Goal: Find specific page/section: Find specific page/section

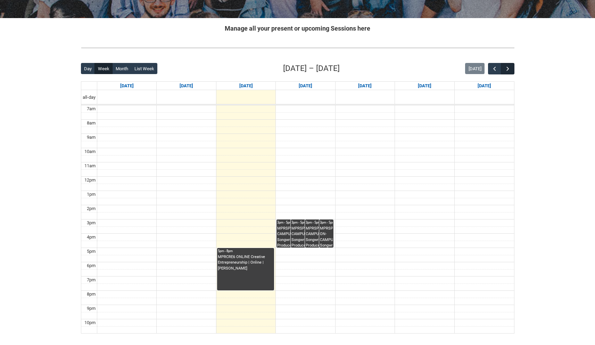
scroll to position [119, 0]
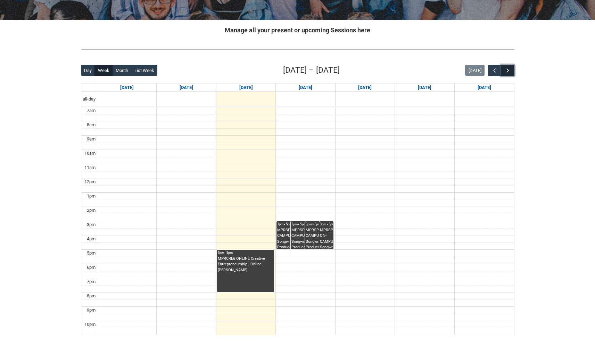
click at [506, 72] on span "button" at bounding box center [508, 70] width 7 height 7
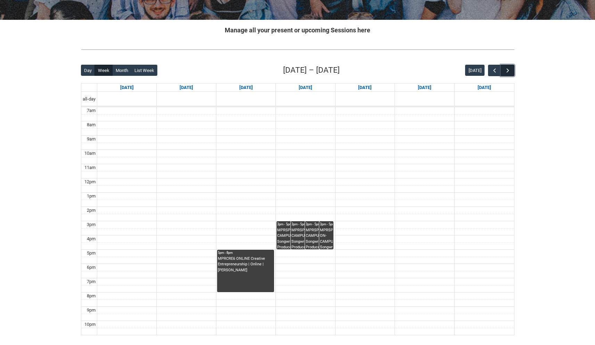
click at [506, 72] on span "button" at bounding box center [508, 70] width 7 height 7
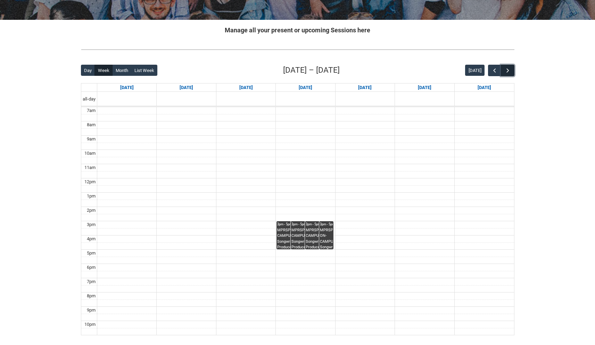
click at [506, 72] on span "button" at bounding box center [508, 70] width 7 height 7
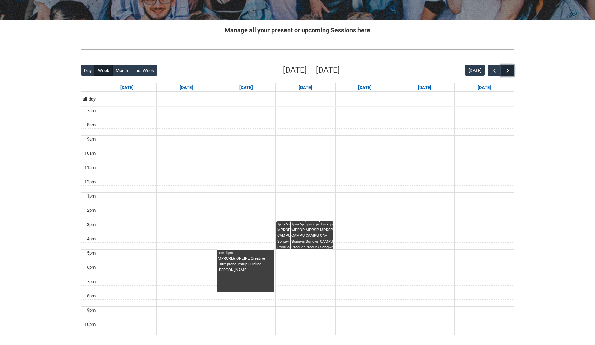
click at [506, 72] on span "button" at bounding box center [508, 70] width 7 height 7
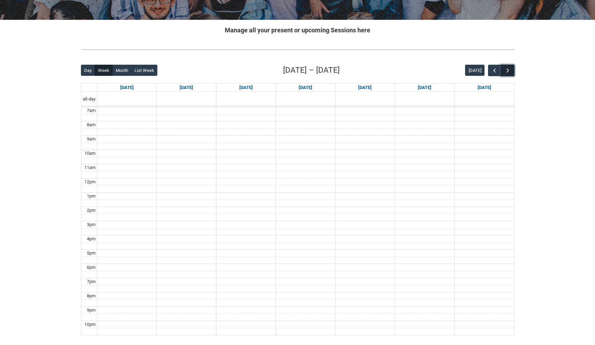
click at [506, 72] on span "button" at bounding box center [508, 70] width 7 height 7
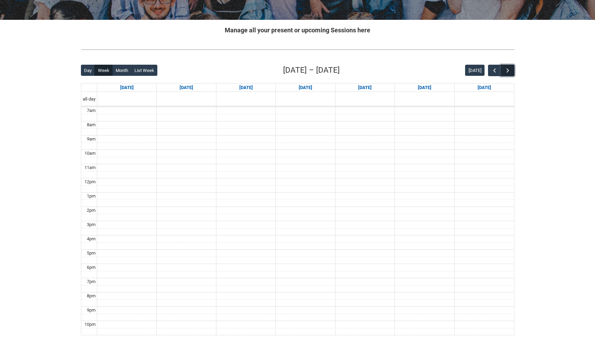
click at [506, 72] on span "button" at bounding box center [508, 70] width 7 height 7
